Goal: Task Accomplishment & Management: Manage account settings

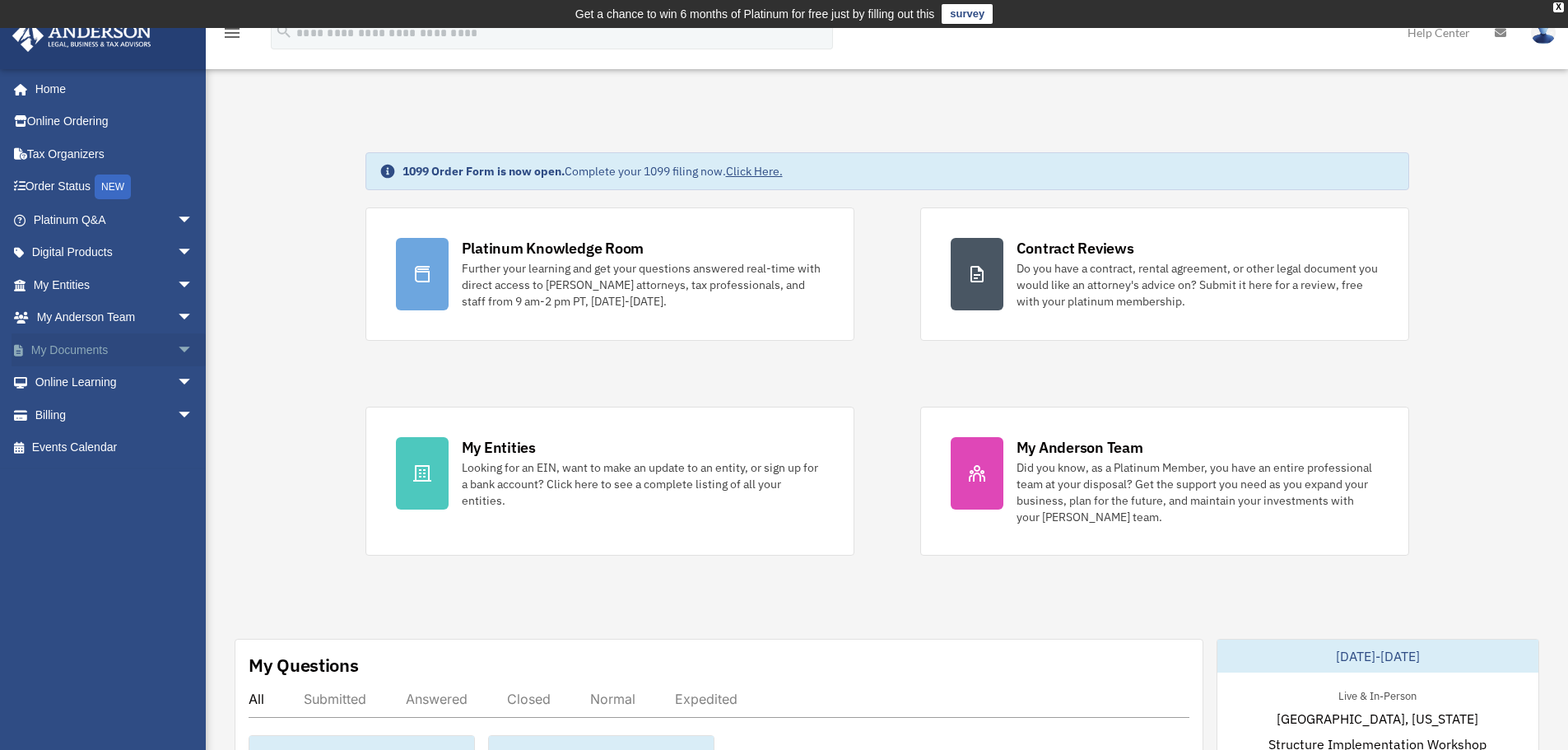
click at [106, 340] on link "My Documents arrow_drop_down" at bounding box center [115, 349] width 206 height 33
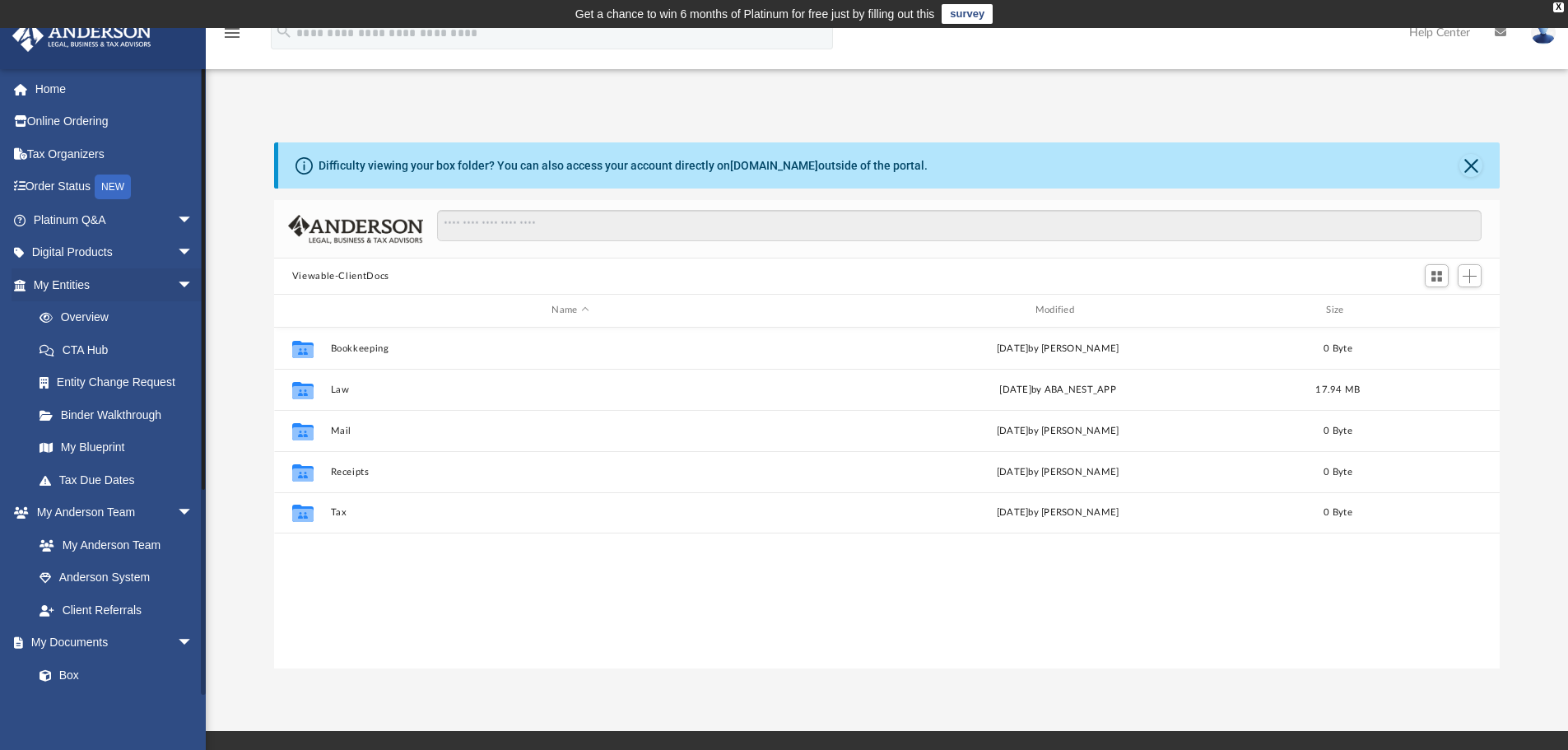
scroll to position [363, 1214]
click at [51, 680] on span at bounding box center [54, 676] width 11 height 12
click at [53, 675] on span at bounding box center [54, 676] width 11 height 12
click at [53, 674] on span at bounding box center [54, 676] width 11 height 12
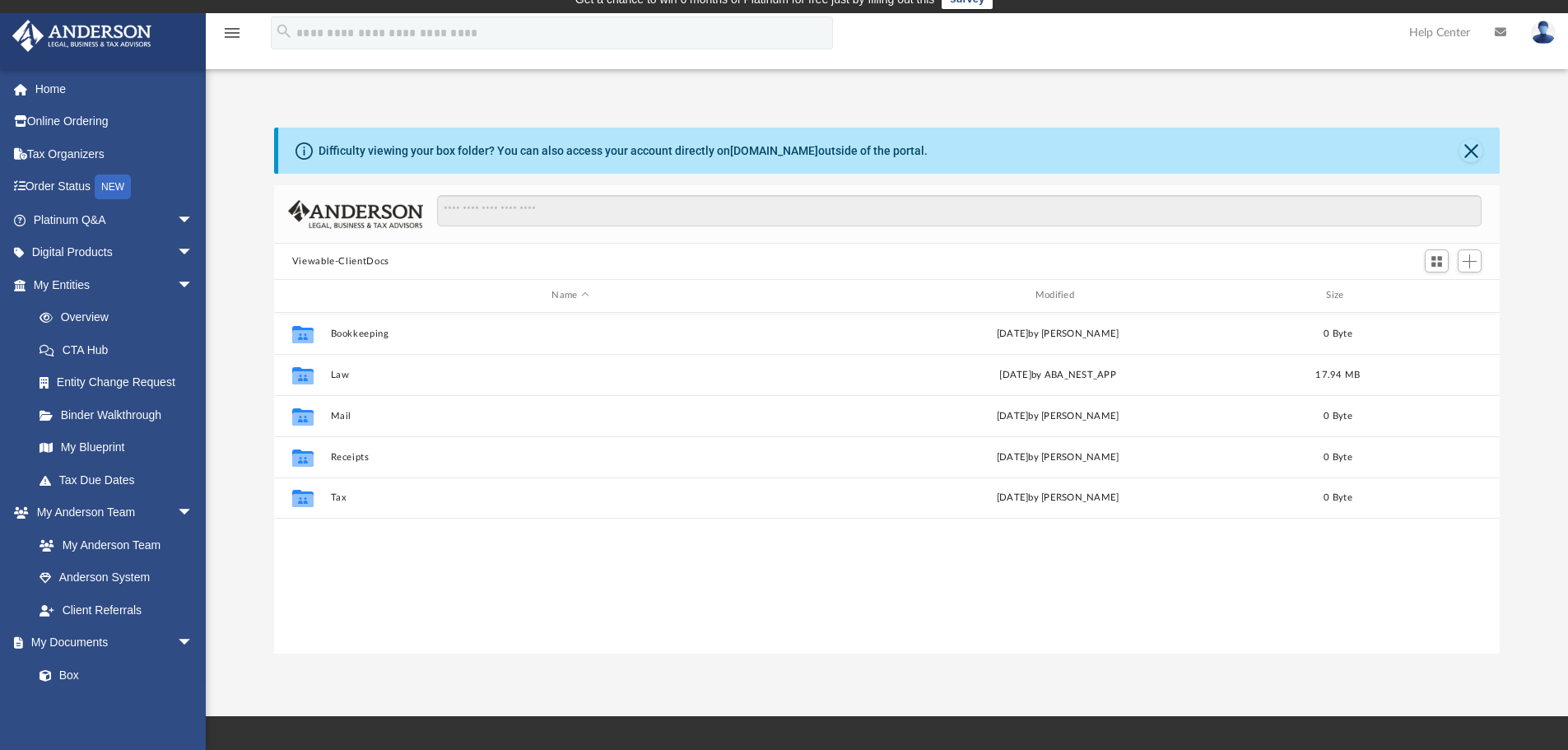
scroll to position [0, 0]
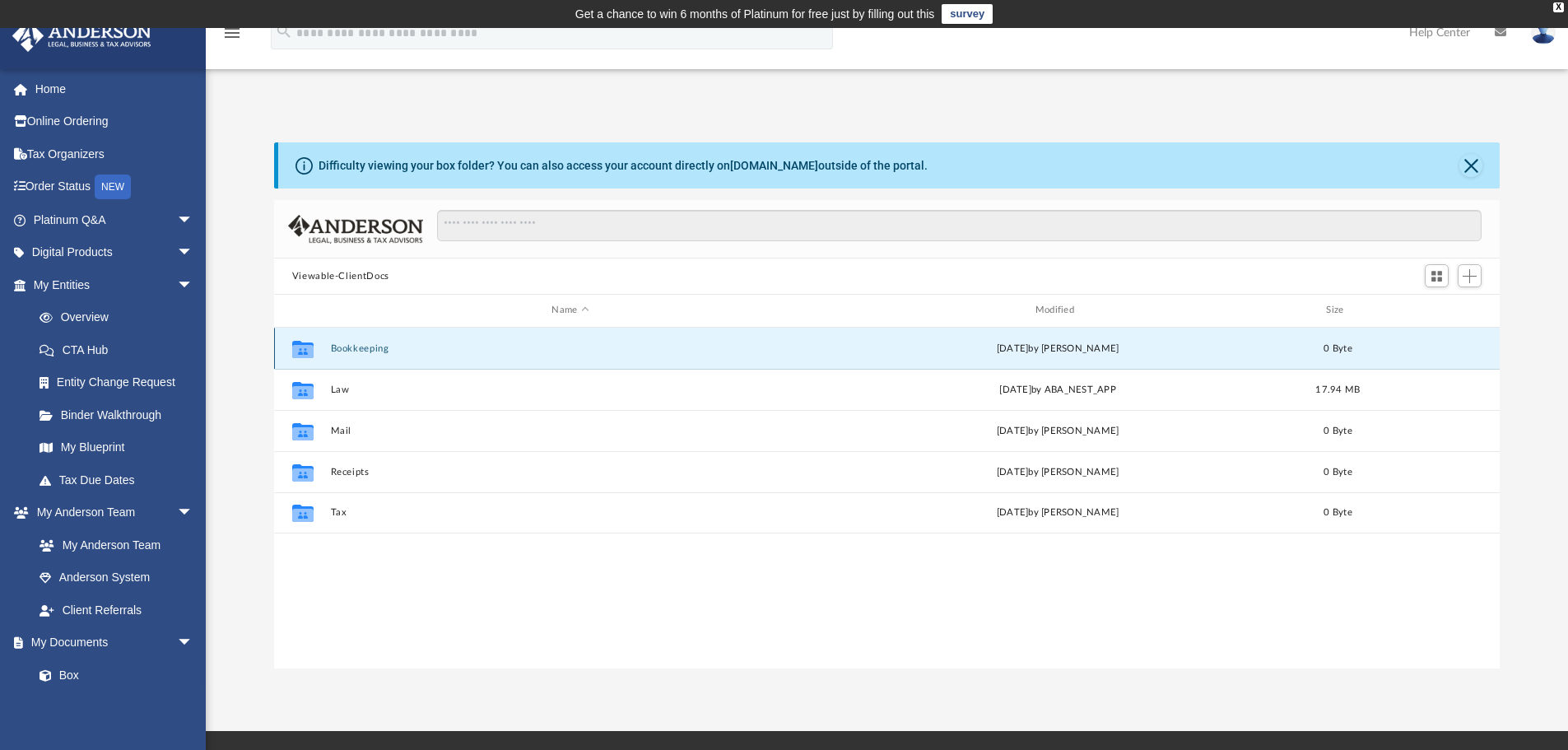
click at [358, 344] on button "Bookkeeping" at bounding box center [570, 349] width 480 height 11
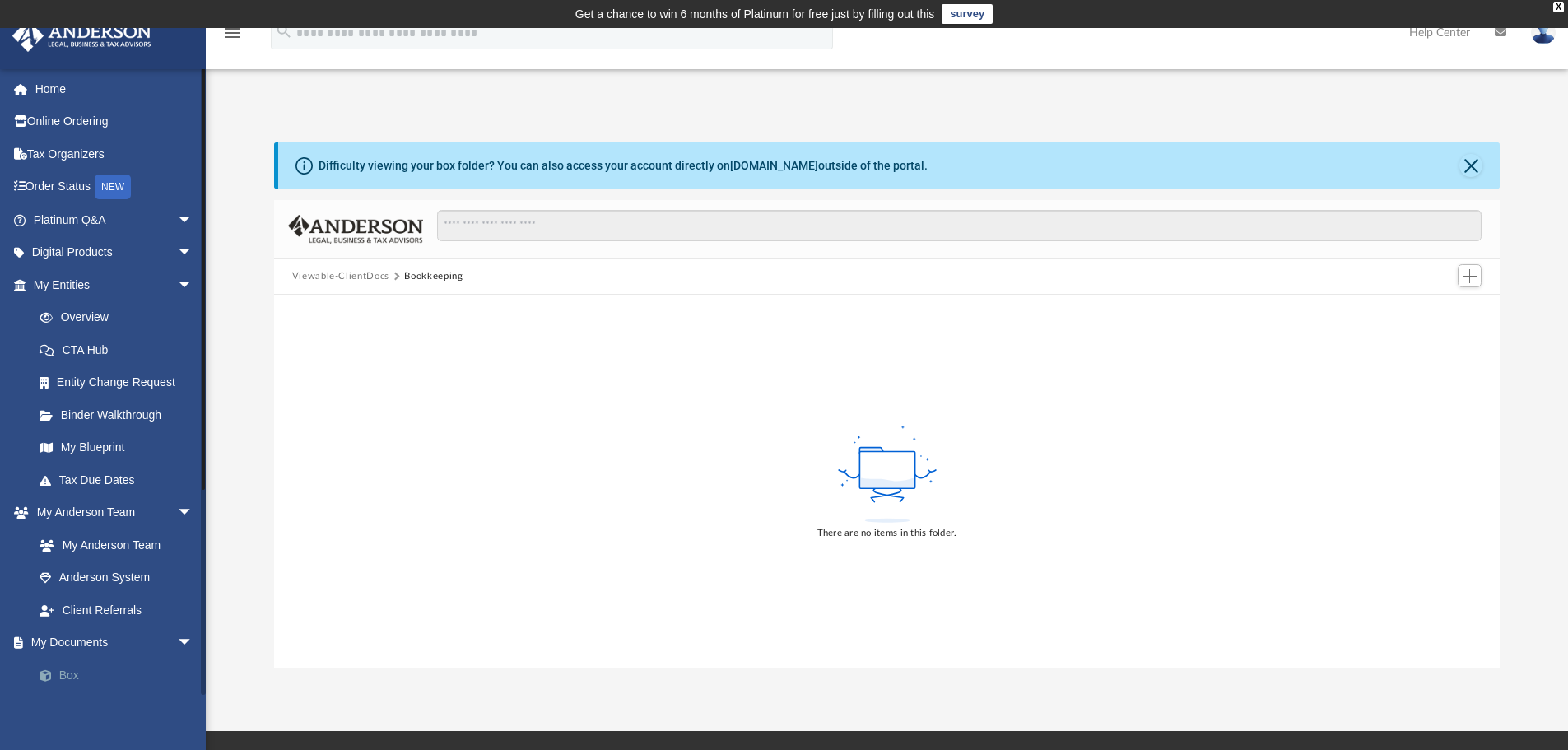
click at [61, 673] on link "Box" at bounding box center [120, 675] width 195 height 33
click at [61, 671] on link "Box" at bounding box center [120, 675] width 195 height 33
click at [75, 674] on link "Box" at bounding box center [120, 675] width 195 height 33
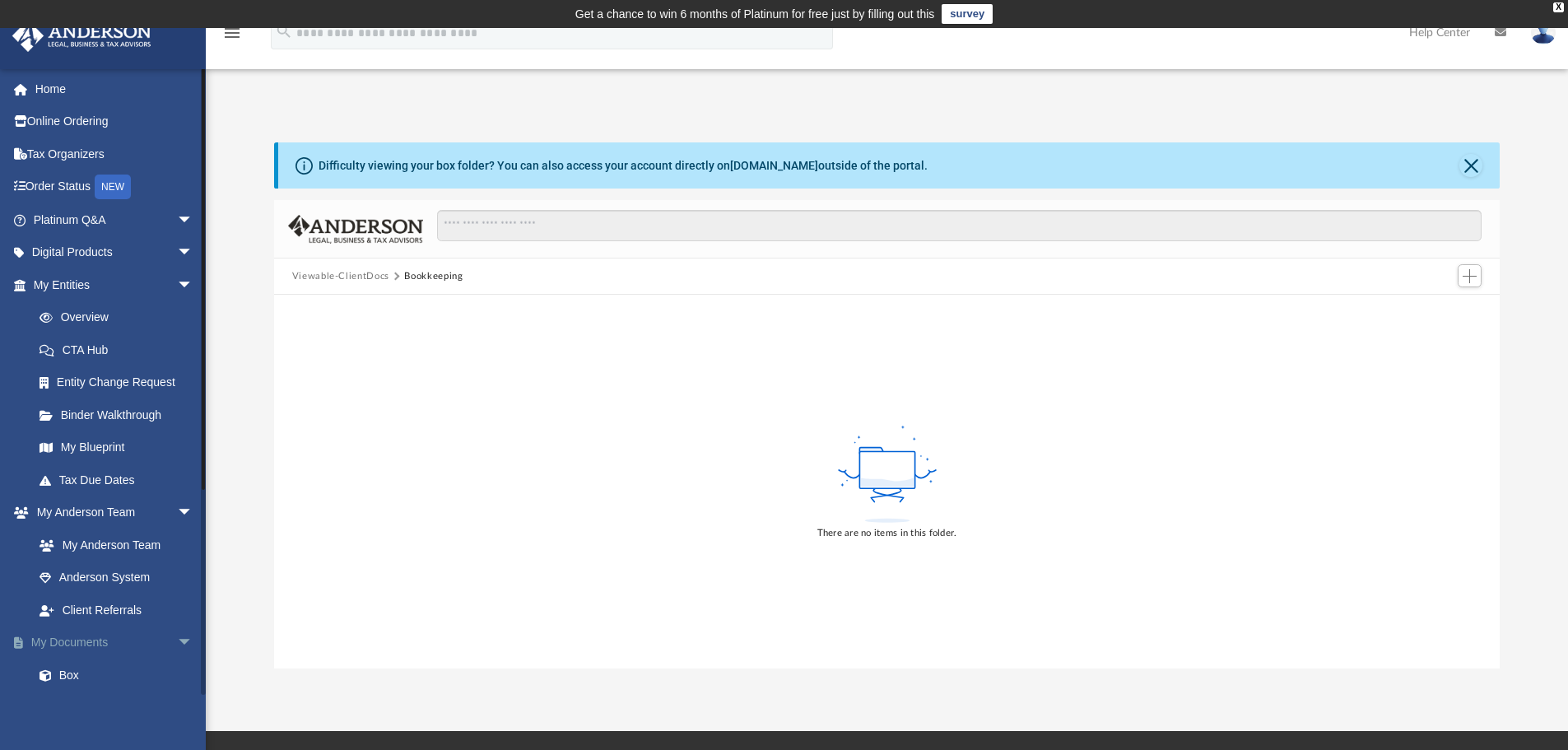
click at [53, 632] on link "My Documents arrow_drop_down" at bounding box center [115, 642] width 206 height 33
click at [84, 603] on link "Client Referrals" at bounding box center [120, 610] width 195 height 33
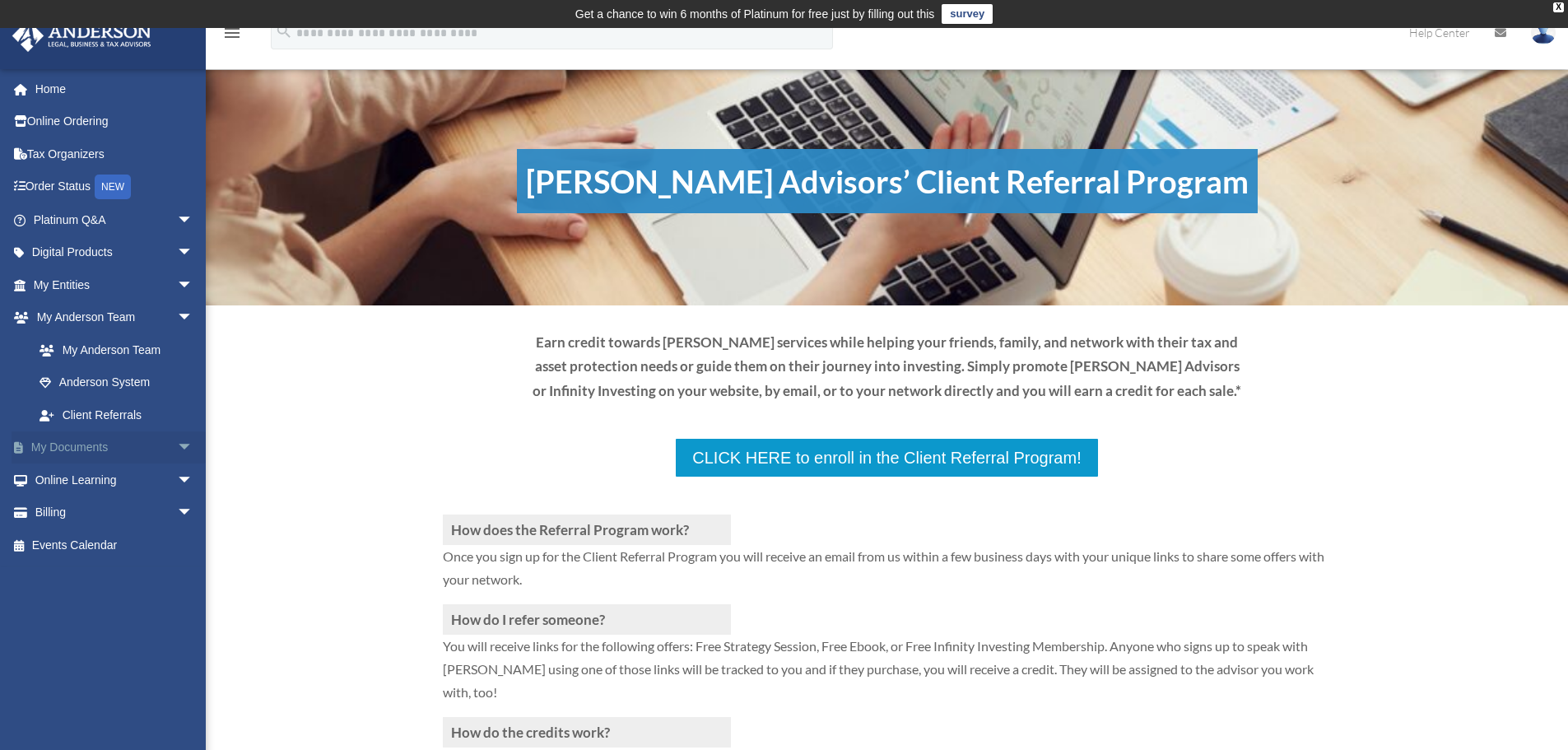
click at [55, 433] on link "My Documents arrow_drop_down" at bounding box center [115, 448] width 206 height 33
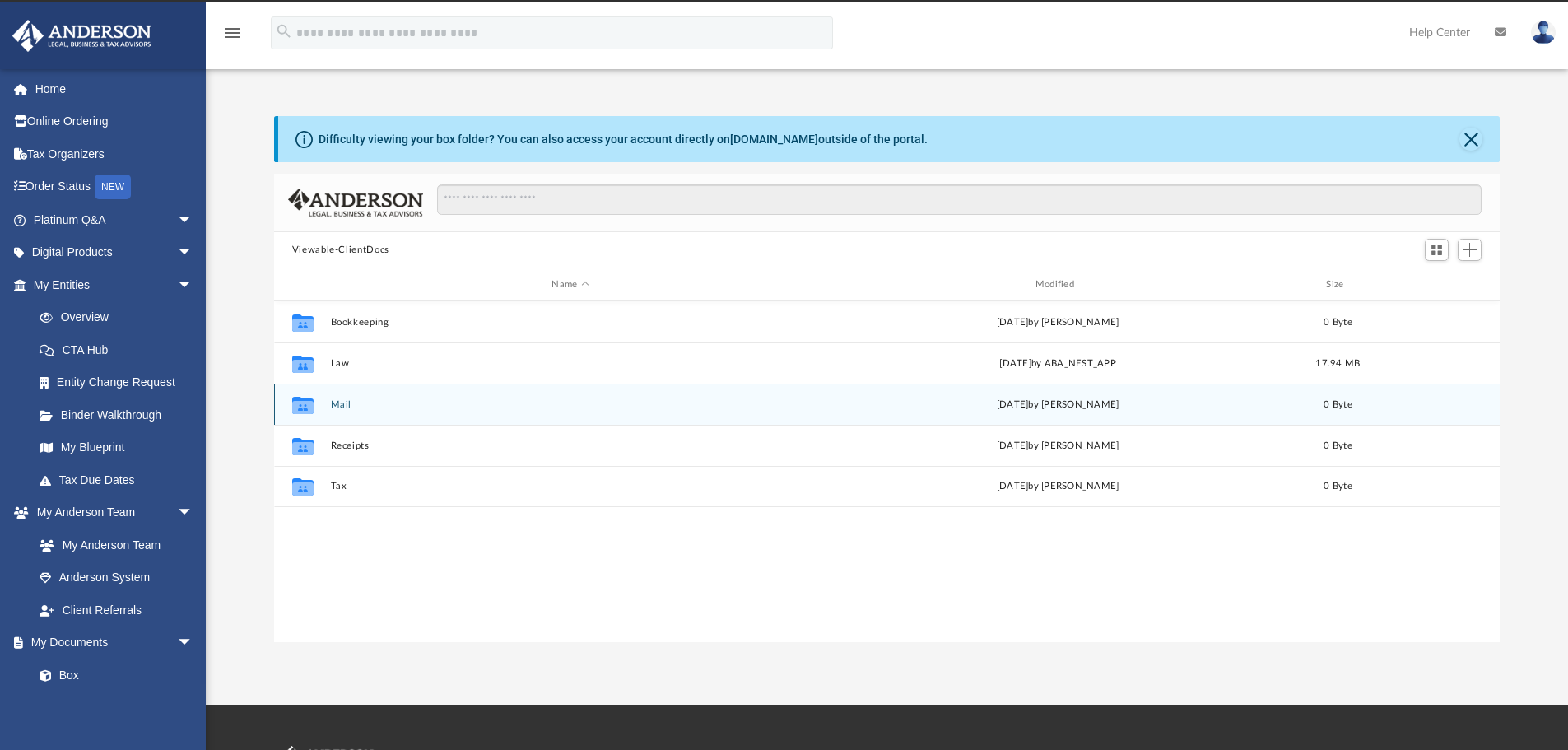
scroll to position [363, 1214]
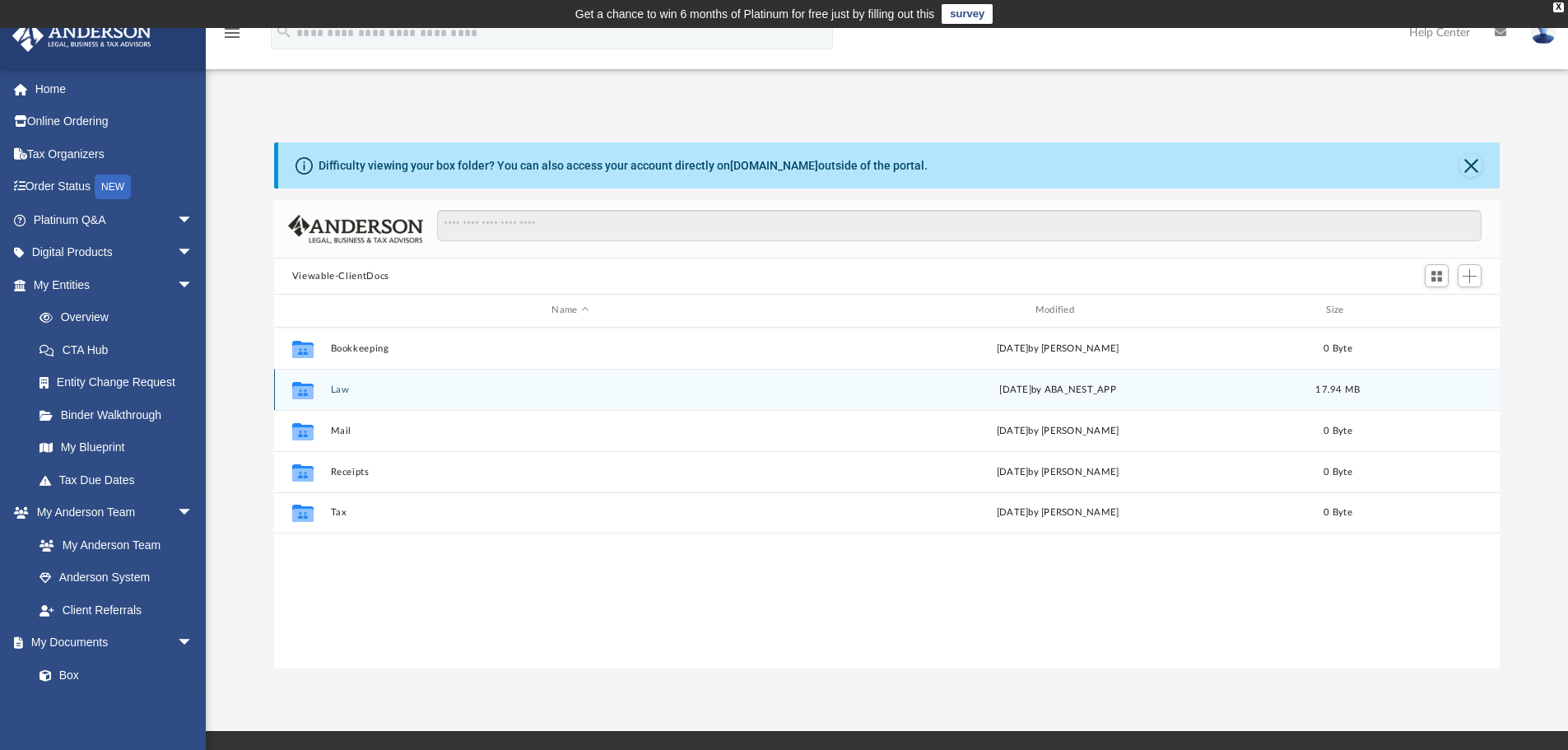
click at [340, 388] on button "Law" at bounding box center [570, 390] width 480 height 11
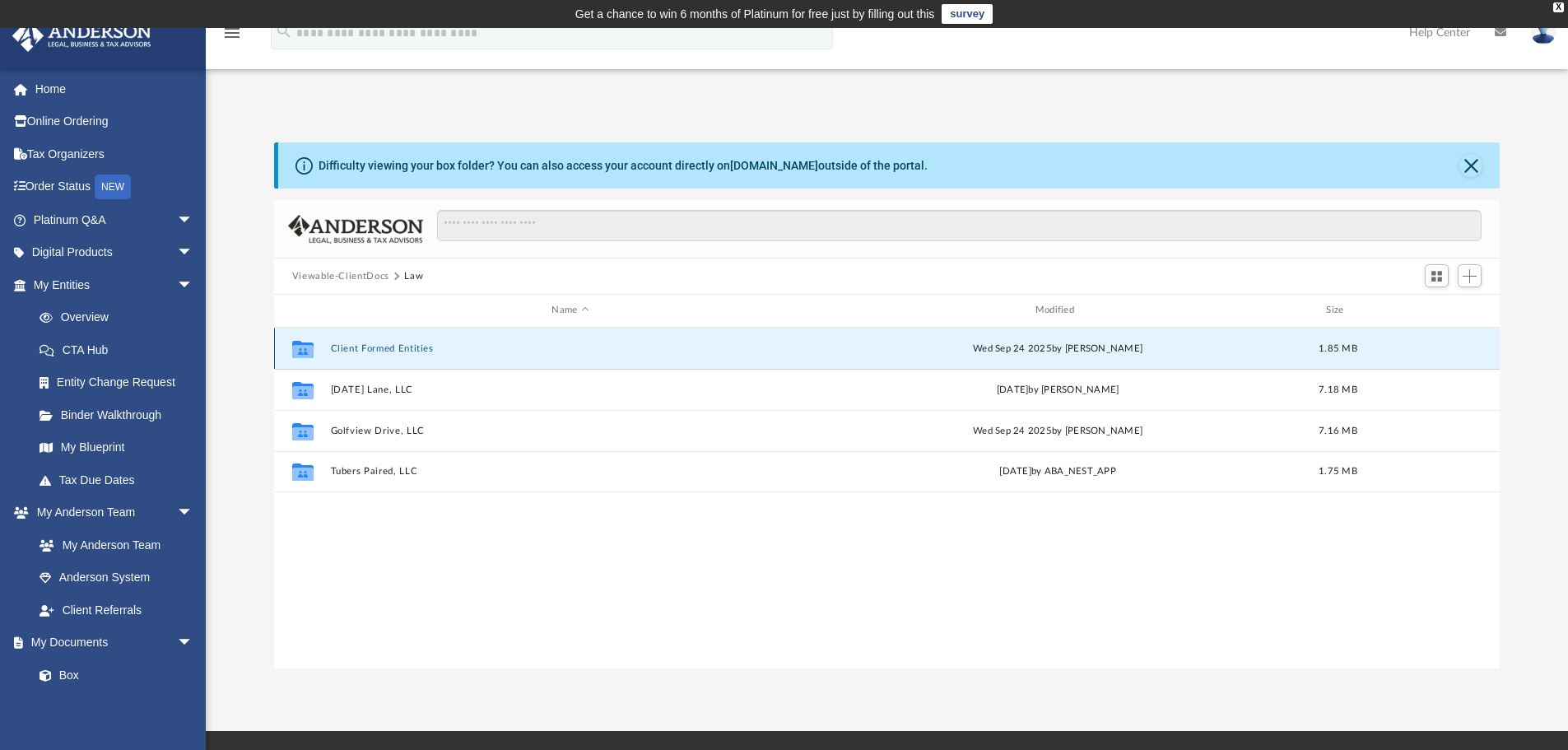
click at [418, 345] on button "Client Formed Entities" at bounding box center [570, 349] width 480 height 11
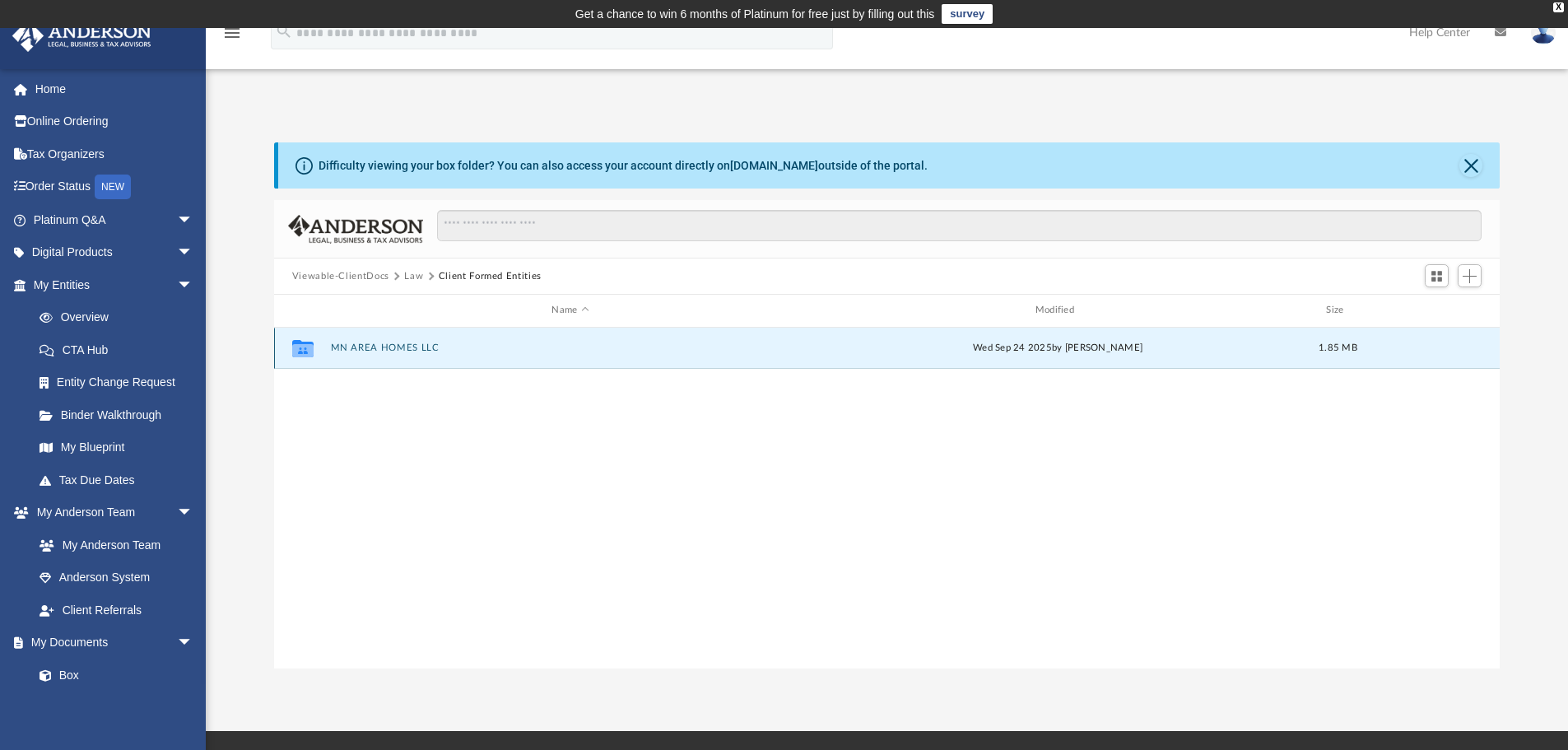
click at [399, 348] on button "MN AREA HOMES LLC" at bounding box center [570, 348] width 480 height 11
click at [342, 348] on button "Initial Docs" at bounding box center [570, 348] width 480 height 11
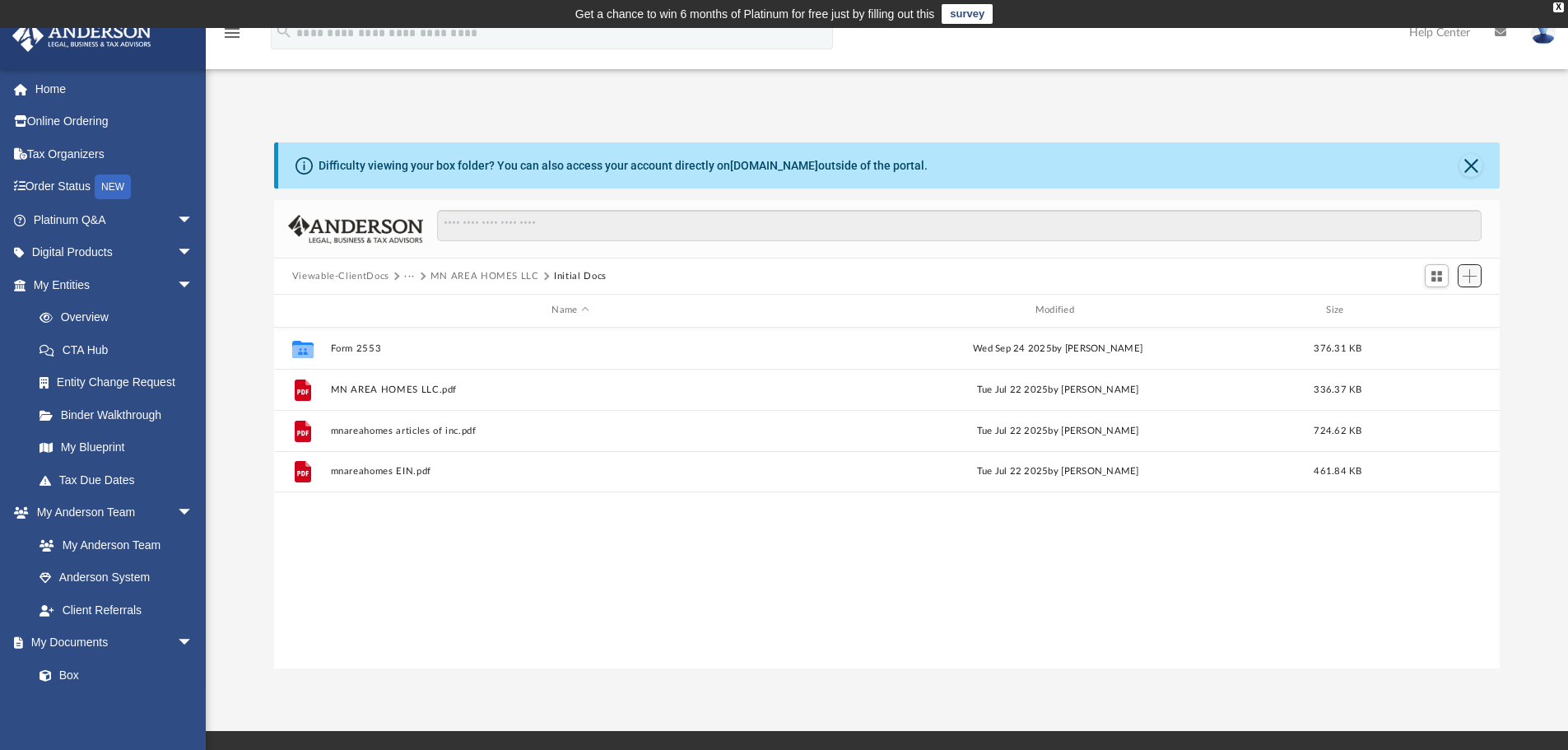
click at [1467, 279] on span "Add" at bounding box center [1470, 276] width 14 height 14
click at [1433, 307] on li "Upload" at bounding box center [1446, 309] width 53 height 18
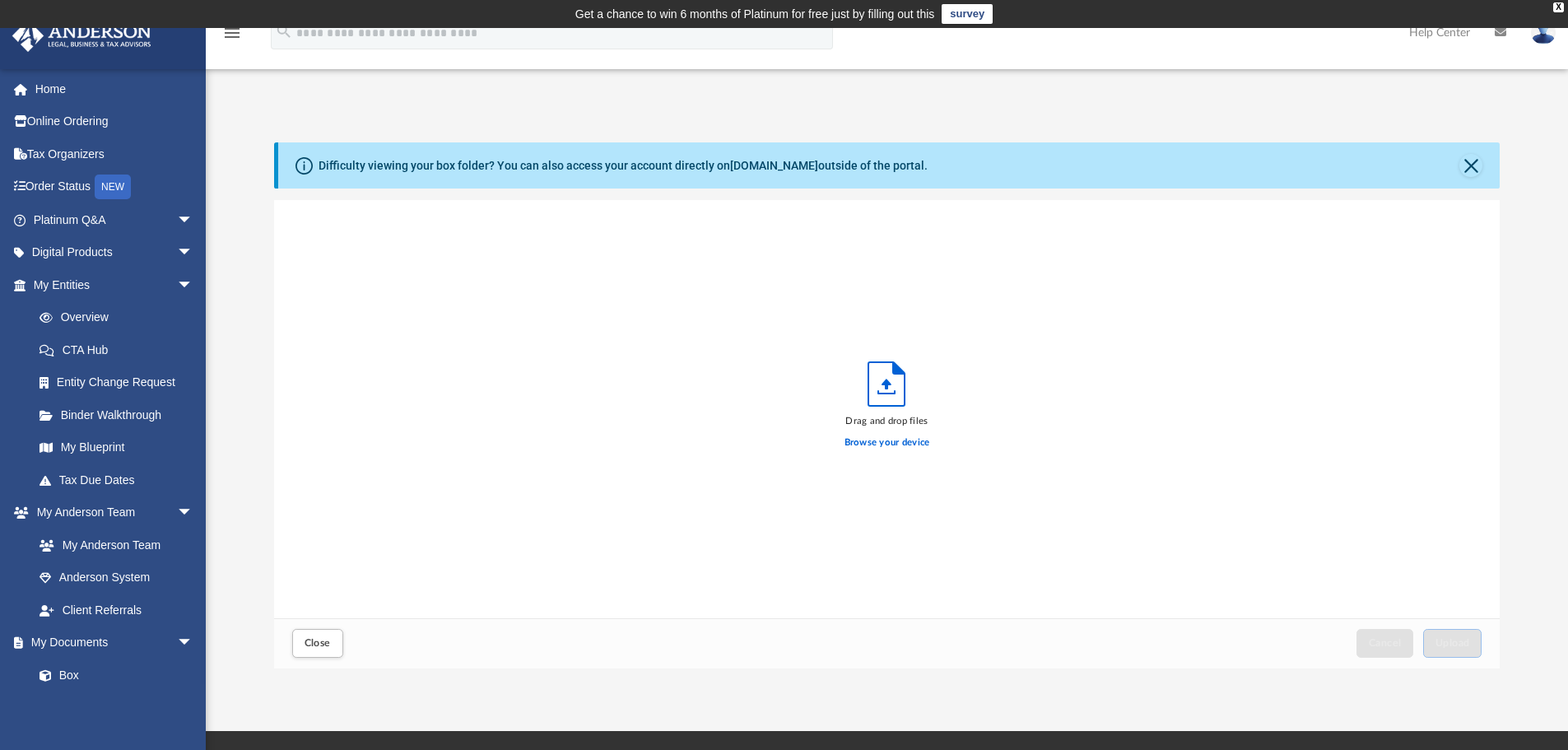
scroll to position [406, 1214]
click at [882, 386] on icon "Upload" at bounding box center [886, 385] width 38 height 45
click at [878, 442] on label "Browse your device" at bounding box center [887, 443] width 86 height 15
click at [0, 0] on input "Browse your device" at bounding box center [0, 0] width 0 height 0
click at [1450, 642] on span "Upload" at bounding box center [1452, 643] width 34 height 10
